Goal: Book appointment/travel/reservation

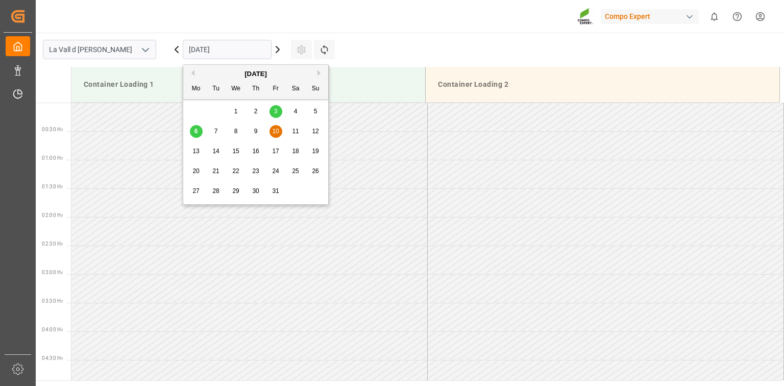
scroll to position [734, 0]
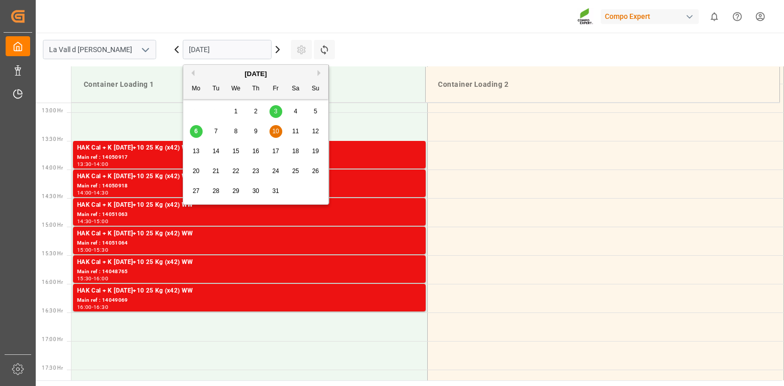
click at [196, 148] on div "13" at bounding box center [196, 151] width 13 height 12
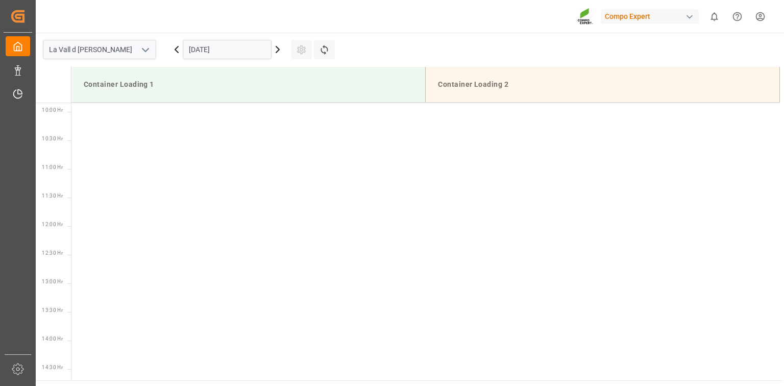
scroll to position [565, 0]
click at [230, 51] on input "[DATE]" at bounding box center [227, 49] width 89 height 19
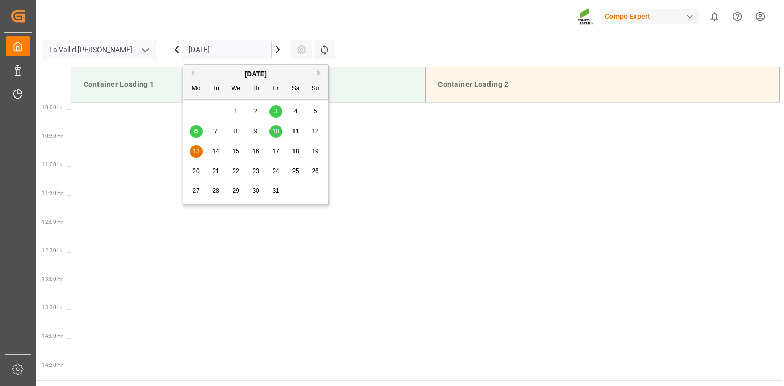
click at [216, 153] on span "14" at bounding box center [215, 151] width 7 height 7
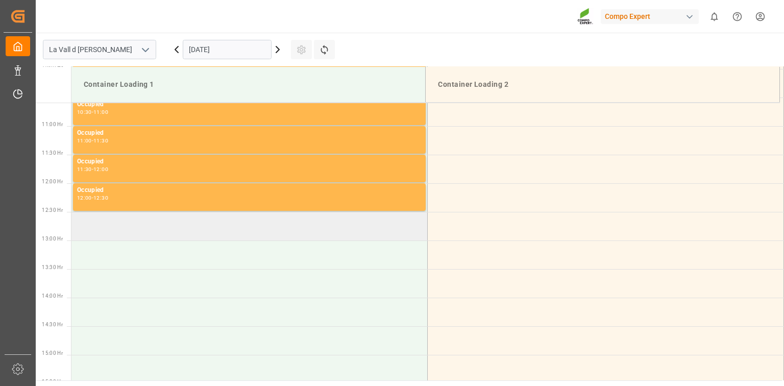
scroll to position [606, 0]
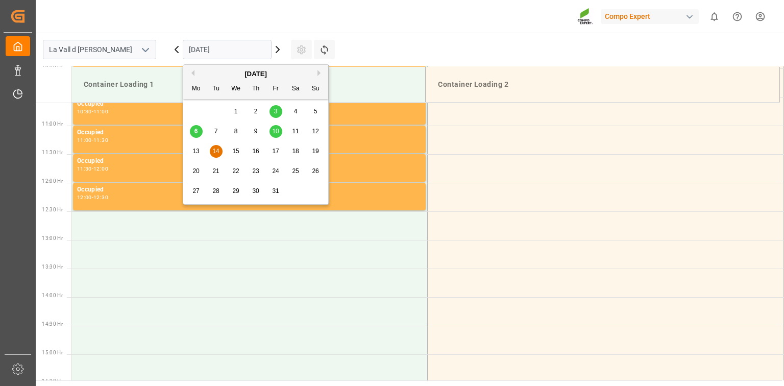
click at [251, 45] on input "[DATE]" at bounding box center [227, 49] width 89 height 19
click at [276, 132] on span "10" at bounding box center [275, 131] width 7 height 7
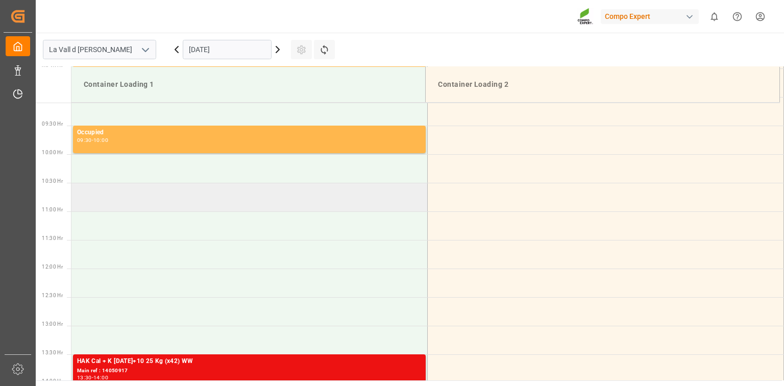
scroll to position [565, 0]
